Goal: Navigation & Orientation: Go to known website

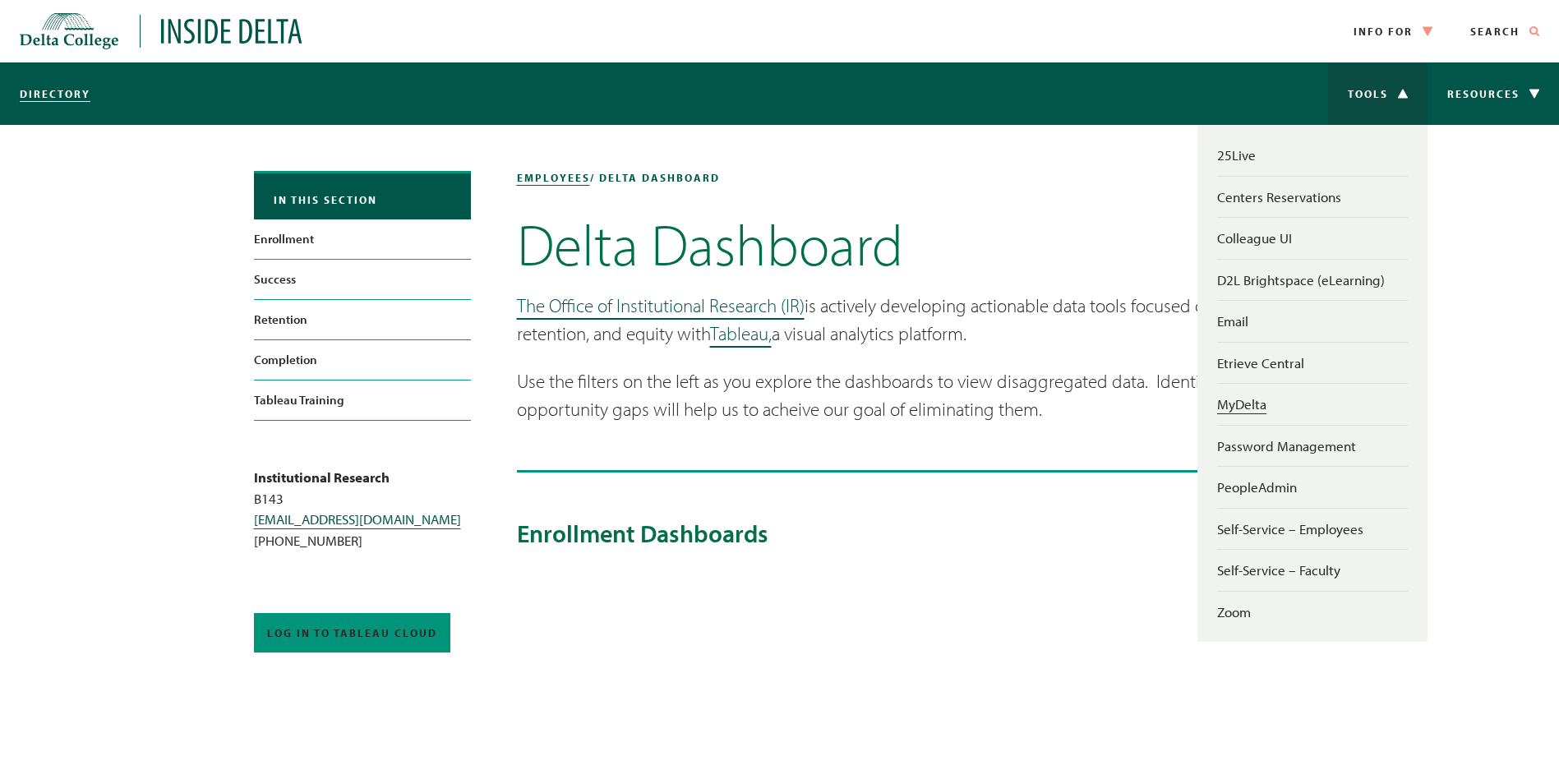
click at [1260, 397] on link "MyDelta" at bounding box center [1242, 403] width 50 height 17
